Goal: Information Seeking & Learning: Learn about a topic

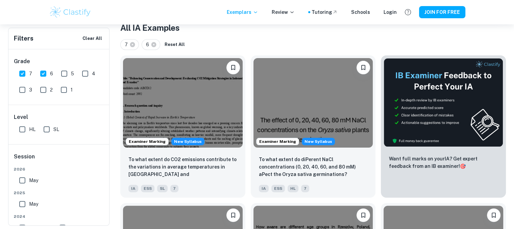
scroll to position [139, 0]
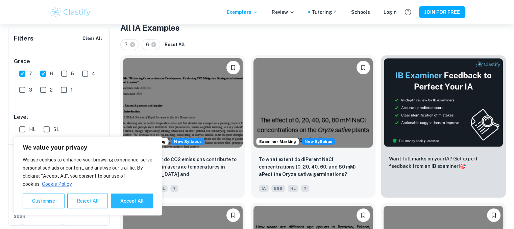
click at [88, 199] on button "Reject All" at bounding box center [87, 201] width 41 height 15
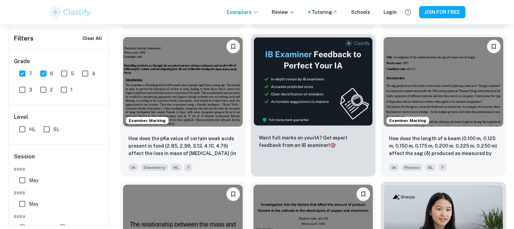
scroll to position [1829, 0]
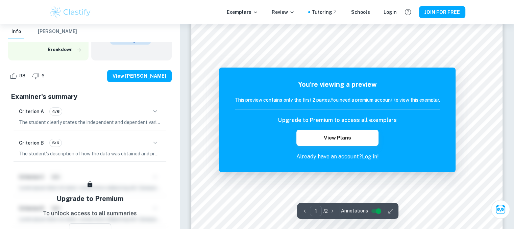
scroll to position [47, 0]
